Goal: Transaction & Acquisition: Book appointment/travel/reservation

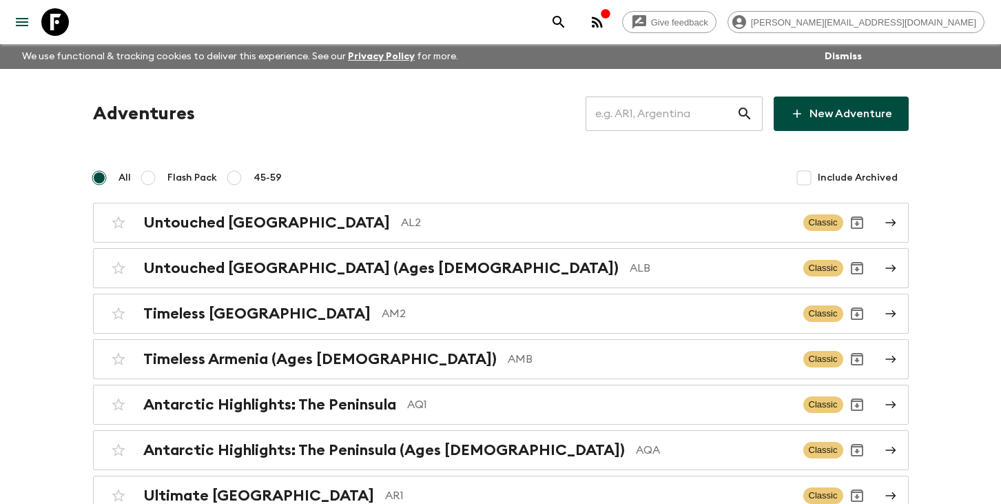
click at [646, 111] on input "text" at bounding box center [661, 113] width 151 height 39
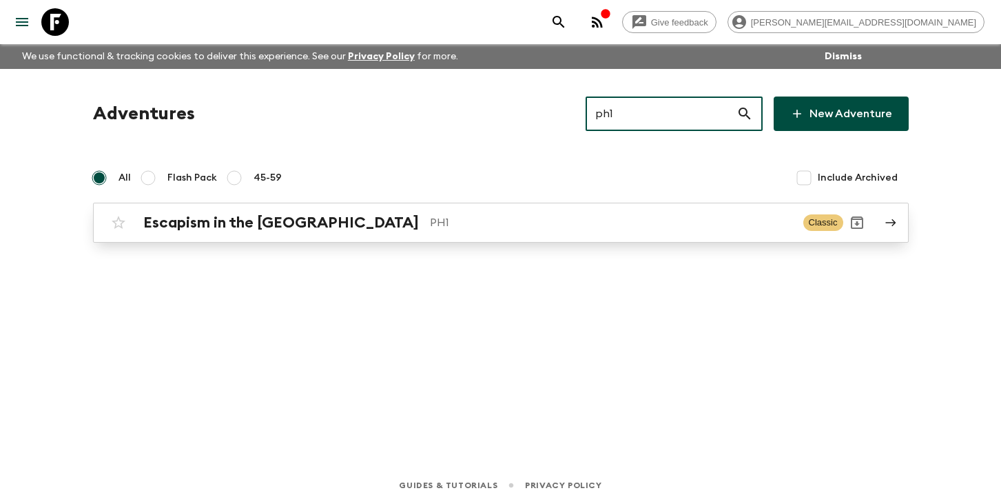
type input "ph1"
click at [430, 228] on p "PH1" at bounding box center [611, 222] width 362 height 17
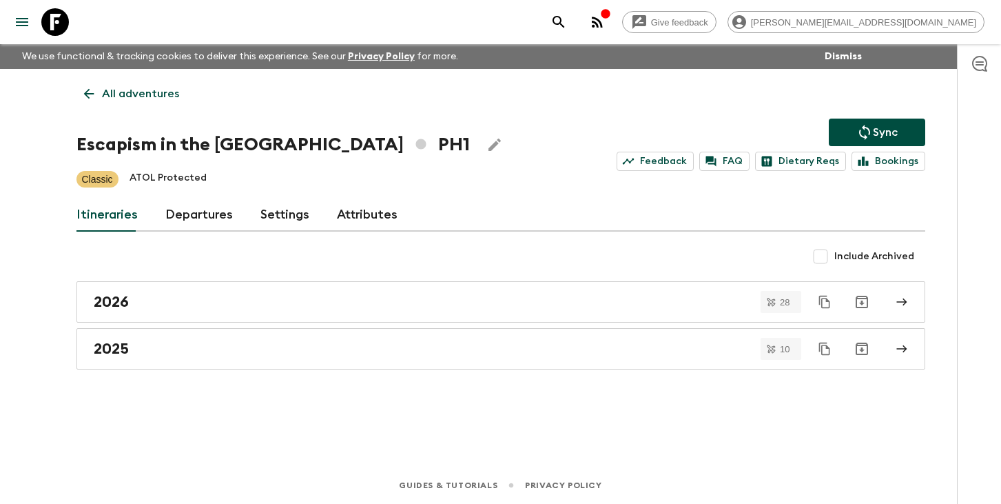
click at [187, 207] on link "Departures" at bounding box center [199, 214] width 68 height 33
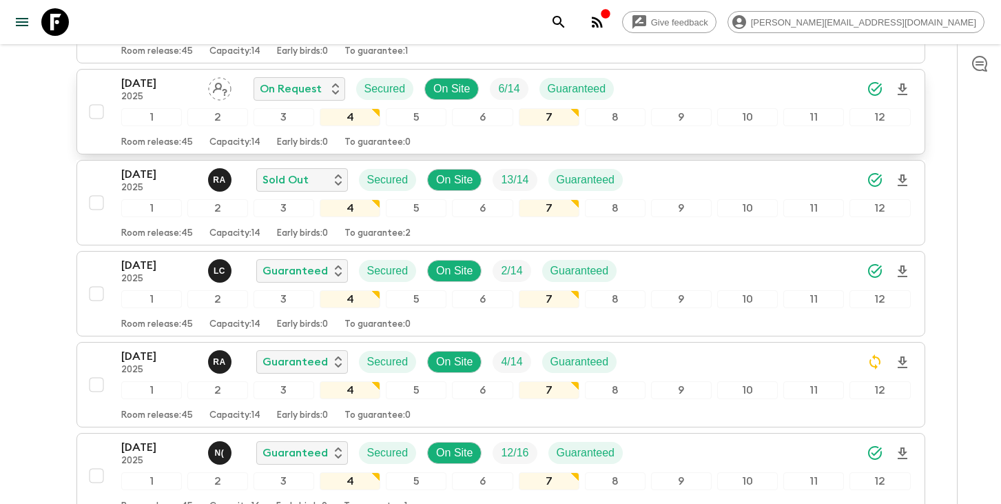
scroll to position [1450, 0]
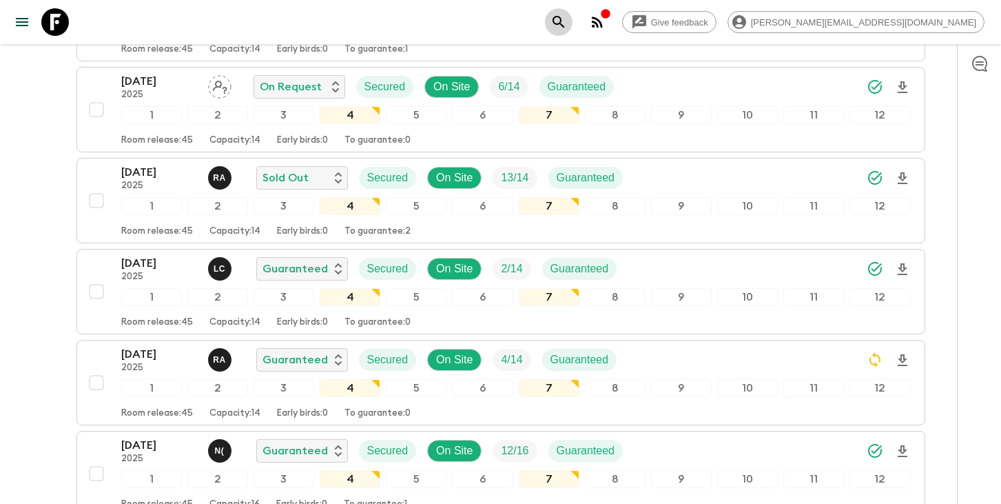
click at [567, 19] on icon "search adventures" at bounding box center [558, 22] width 17 height 17
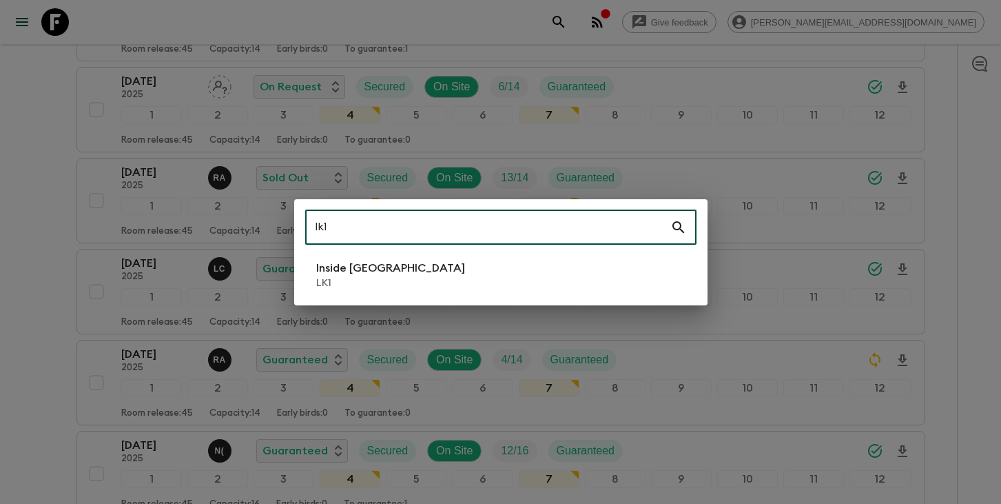
type input "lk1"
click at [380, 273] on p "Inside [GEOGRAPHIC_DATA]" at bounding box center [390, 268] width 149 height 17
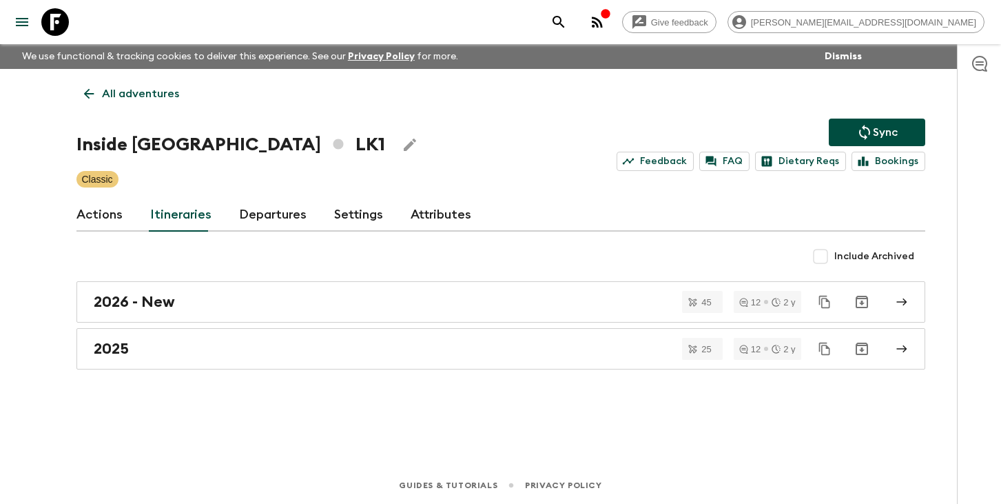
click at [277, 214] on link "Departures" at bounding box center [273, 214] width 68 height 33
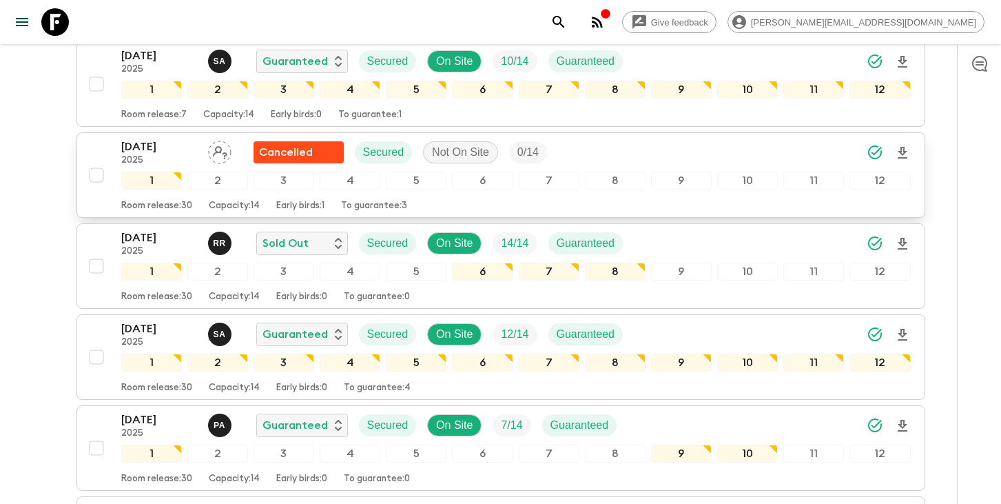
scroll to position [1500, 0]
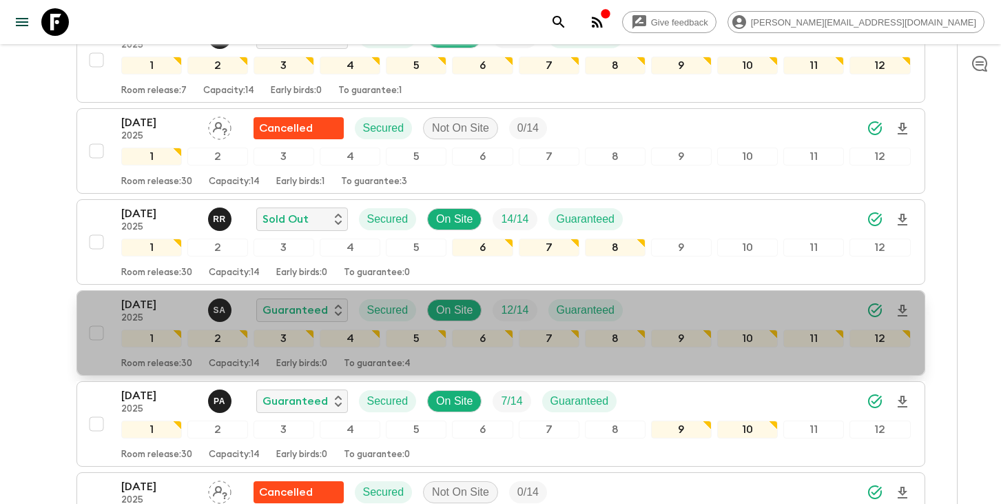
click at [135, 313] on p "2025" at bounding box center [159, 318] width 76 height 11
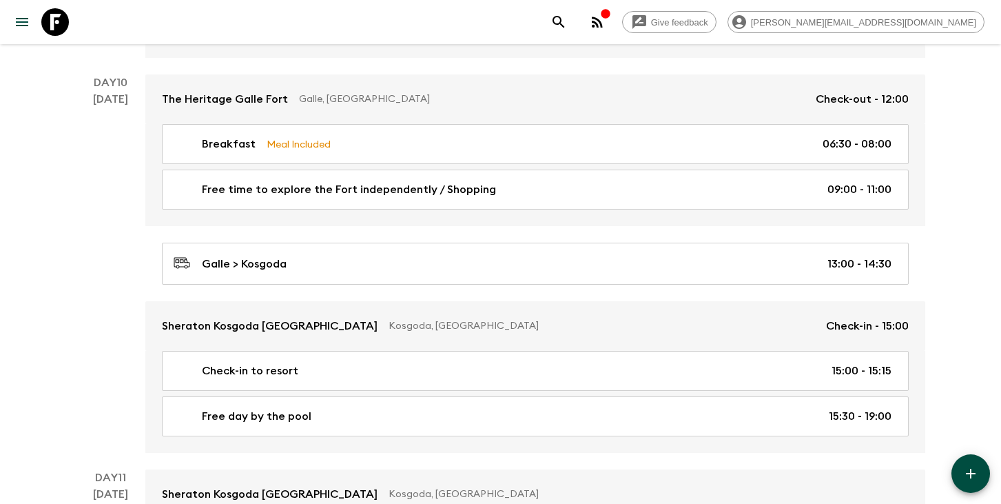
scroll to position [4346, 0]
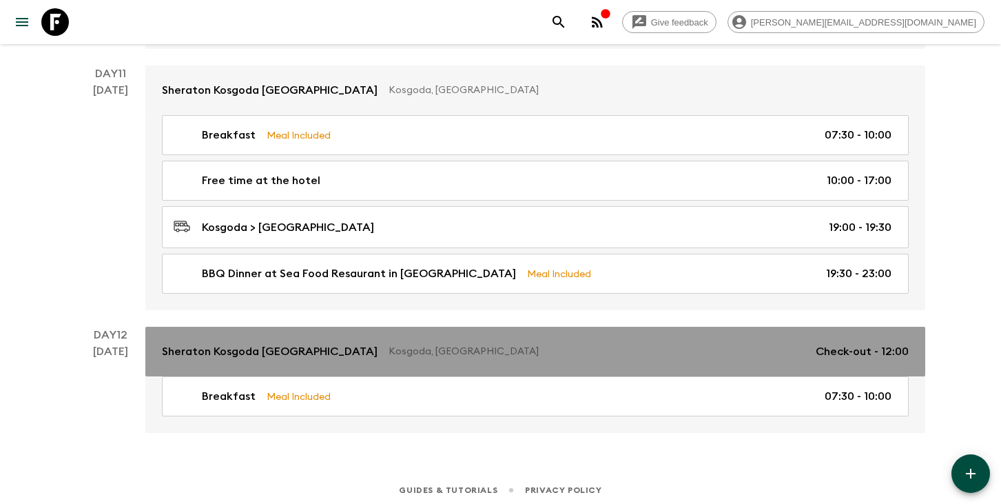
click at [439, 344] on p "Kosgoda, [GEOGRAPHIC_DATA]" at bounding box center [596, 351] width 416 height 14
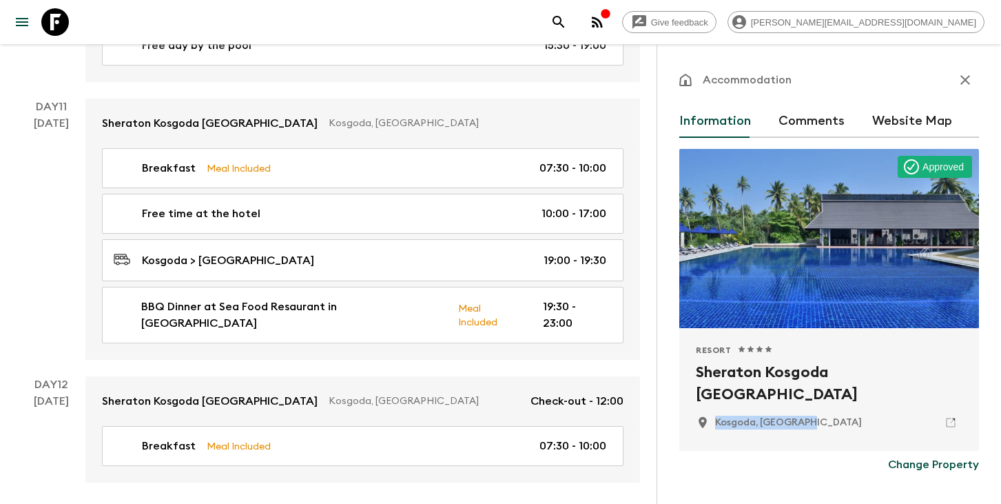
drag, startPoint x: 811, startPoint y: 421, endPoint x: 690, endPoint y: 420, distance: 121.9
click at [690, 421] on div "Resort 1 Star 2 Stars 3 Stars 4 Stars 5 Stars Sheraton Kosgoda [GEOGRAPHIC_DATA…" at bounding box center [829, 389] width 300 height 123
click at [756, 390] on h2 "Sheraton Kosgoda [GEOGRAPHIC_DATA]" at bounding box center [829, 383] width 267 height 44
drag, startPoint x: 755, startPoint y: 401, endPoint x: 685, endPoint y: 369, distance: 76.7
click at [685, 369] on div "Resort 1 Star 2 Stars 3 Stars 4 Stars 5 Stars Sheraton Kosgoda [GEOGRAPHIC_DATA…" at bounding box center [829, 389] width 300 height 123
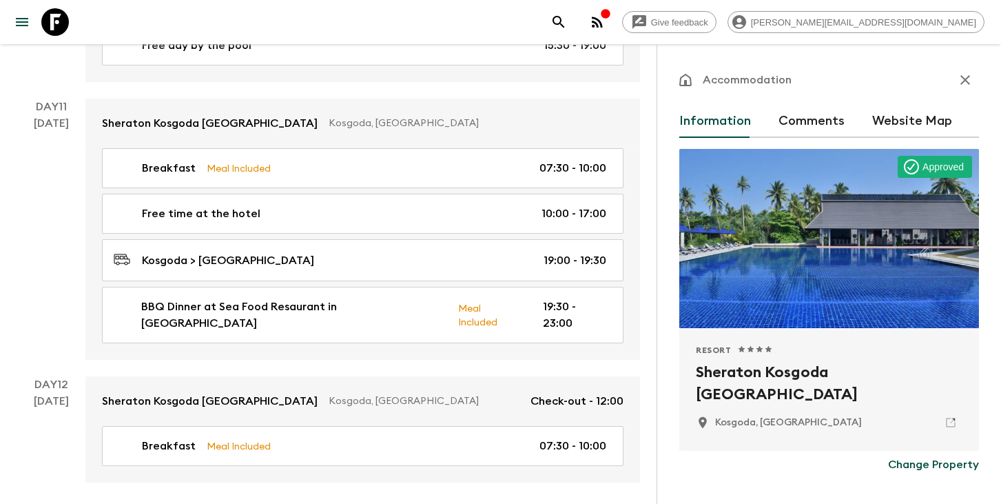
copy h2 "Sheraton Kosgoda [GEOGRAPHIC_DATA]"
